Goal: Information Seeking & Learning: Learn about a topic

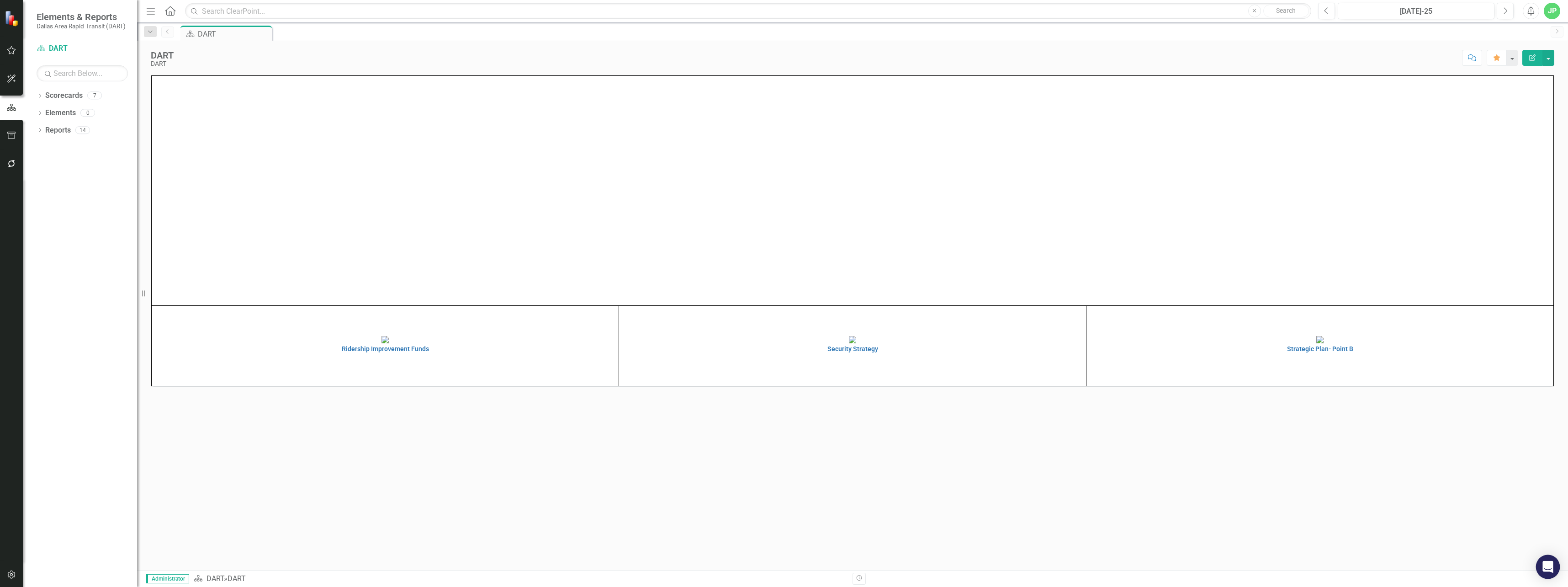
click at [1551, 566] on icon "Open Intercom Messenger" at bounding box center [1547, 566] width 10 height 12
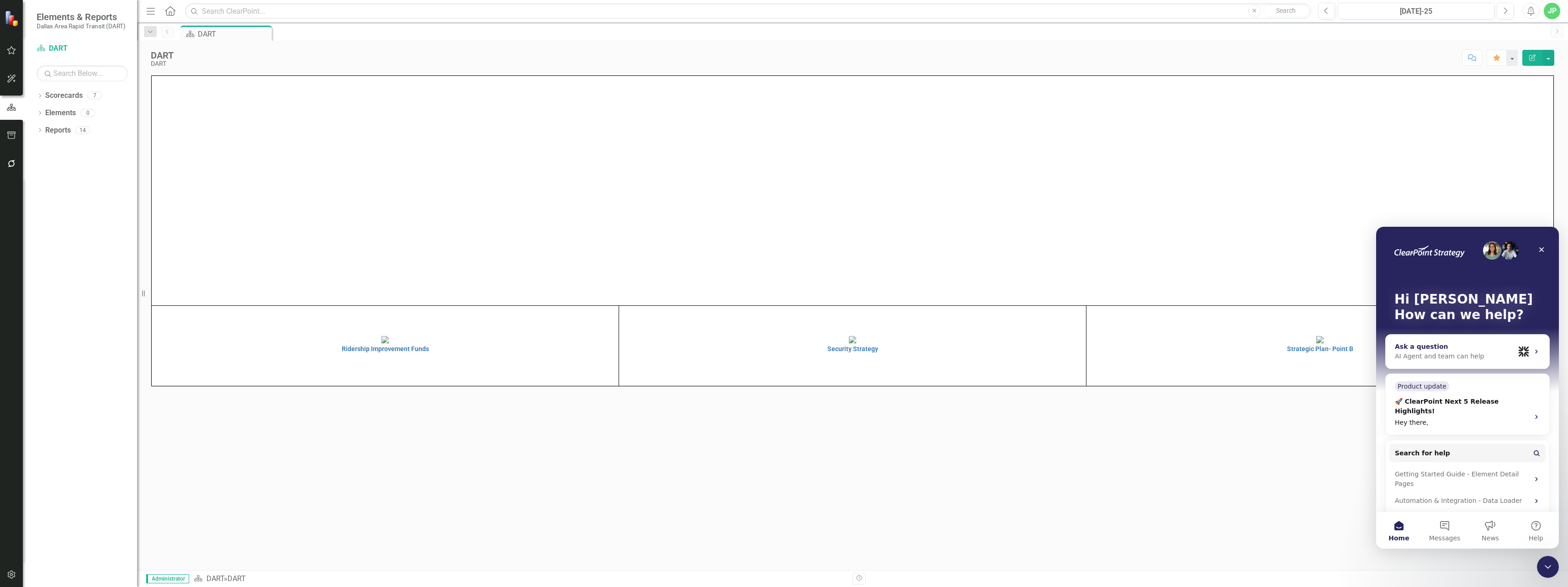
click at [1434, 355] on div "AI Agent and team can help" at bounding box center [1454, 356] width 120 height 10
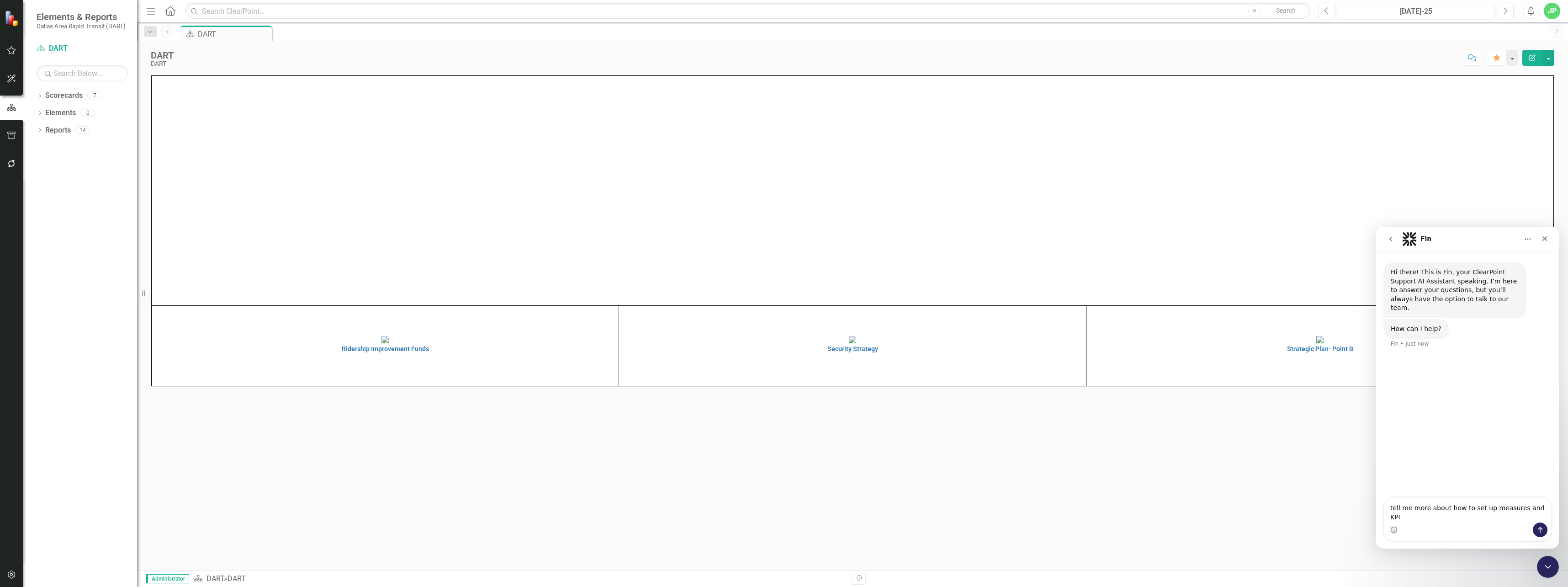
type textarea "tell me more about how to set up measures and KPIs"
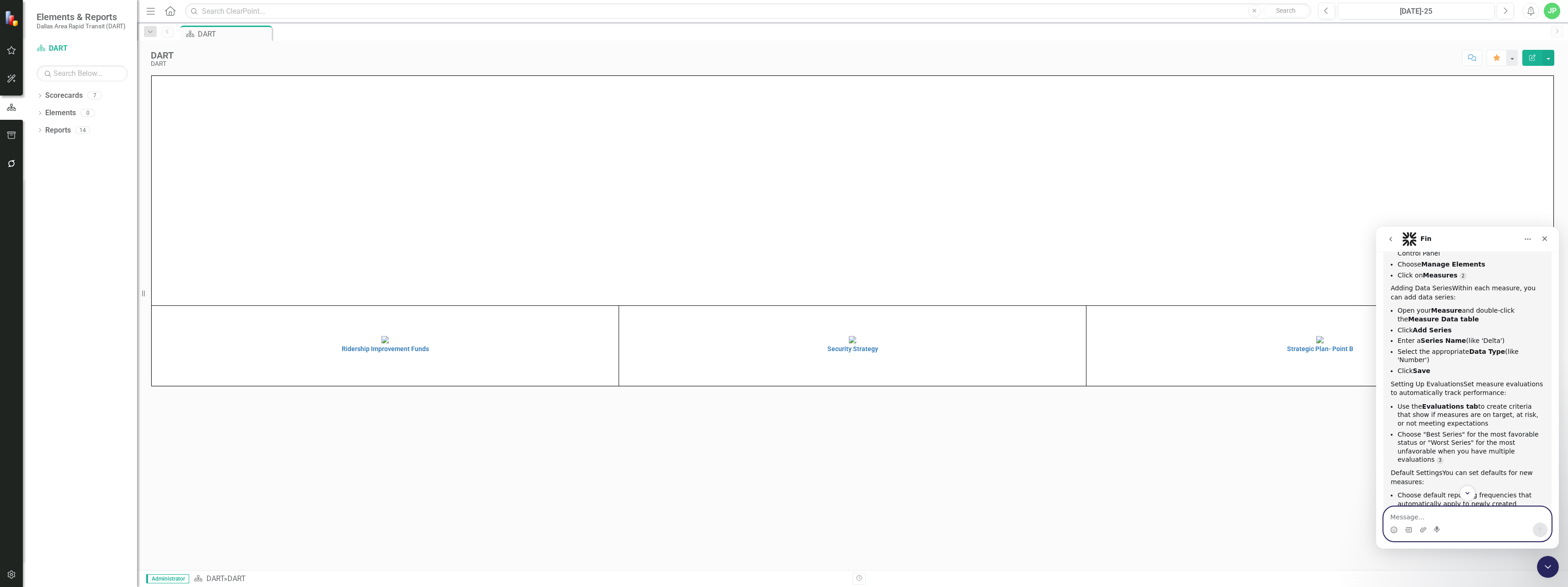
scroll to position [194, 0]
click at [44, 100] on div "Dropdown Scorecards 7" at bounding box center [86, 97] width 101 height 17
click at [1298, 352] on h4 "Strategic Plan- Point B" at bounding box center [1319, 349] width 462 height 7
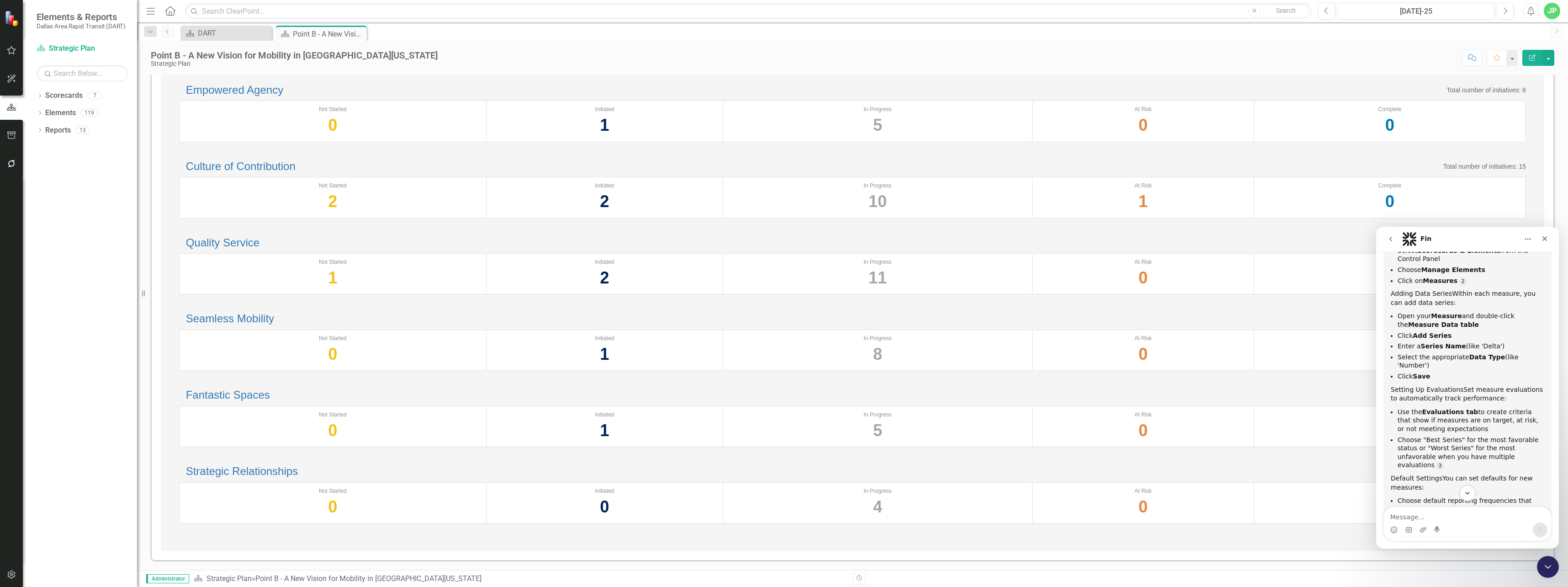
scroll to position [121, 0]
click at [38, 92] on div "Dropdown Scorecards 7" at bounding box center [86, 97] width 101 height 17
click at [38, 95] on icon "Dropdown" at bounding box center [40, 97] width 6 height 5
click at [77, 146] on link "City Goals" at bounding box center [93, 148] width 86 height 10
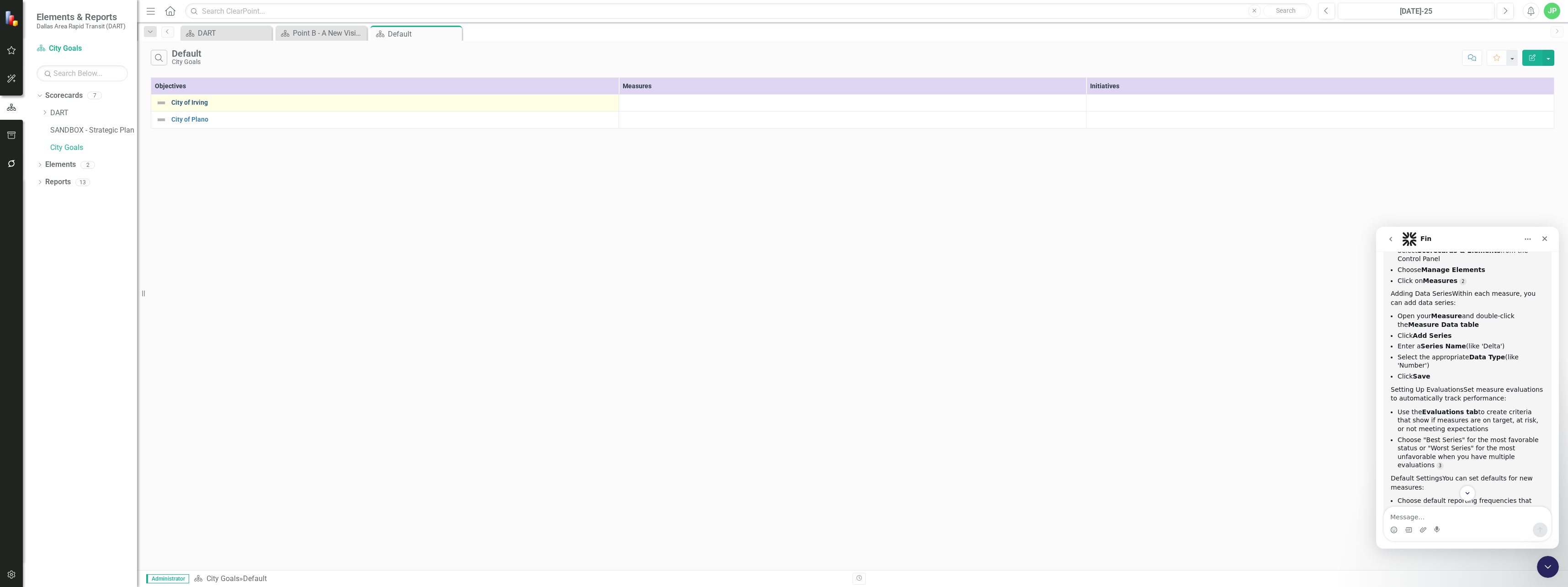
click at [189, 103] on link "City of Irving" at bounding box center [392, 102] width 442 height 7
